Goal: Task Accomplishment & Management: Use online tool/utility

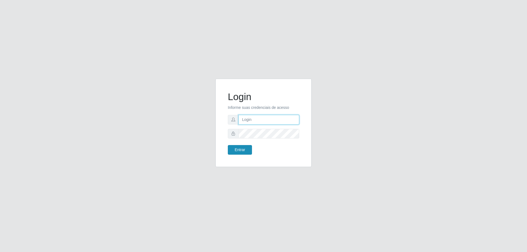
type input "[EMAIL_ADDRESS][DOMAIN_NAME]"
click at [244, 149] on button "Entrar" at bounding box center [240, 150] width 24 height 10
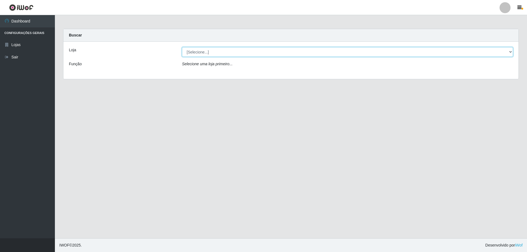
click at [255, 53] on select "[Selecione...] SuperShow Bis - [GEOGRAPHIC_DATA]" at bounding box center [347, 52] width 331 height 10
select select "59"
click at [182, 47] on select "[Selecione...] SuperShow Bis - [GEOGRAPHIC_DATA]" at bounding box center [347, 52] width 331 height 10
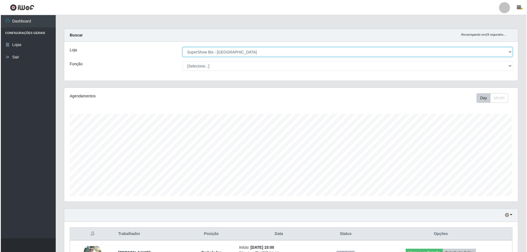
scroll to position [39, 0]
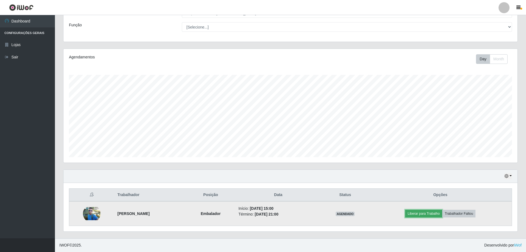
click at [442, 214] on button "Liberar para Trabalho" at bounding box center [423, 214] width 37 height 8
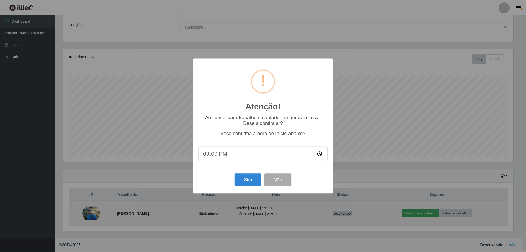
scroll to position [114, 451]
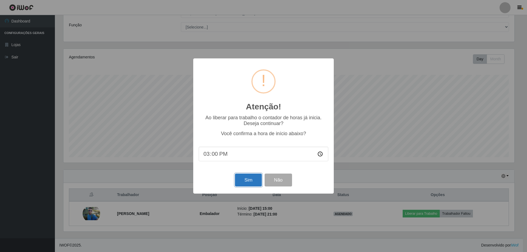
click at [251, 183] on button "Sim" at bounding box center [248, 180] width 27 height 13
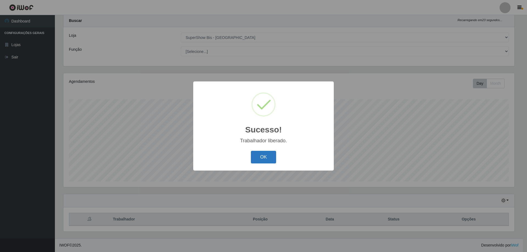
click at [268, 155] on button "OK" at bounding box center [264, 157] width 26 height 13
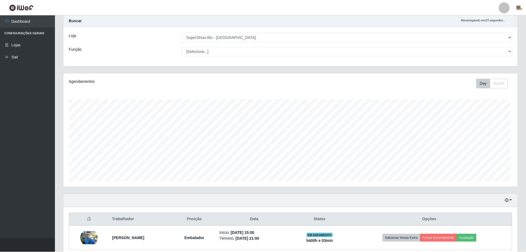
scroll to position [114, 454]
